Goal: Task Accomplishment & Management: Manage account settings

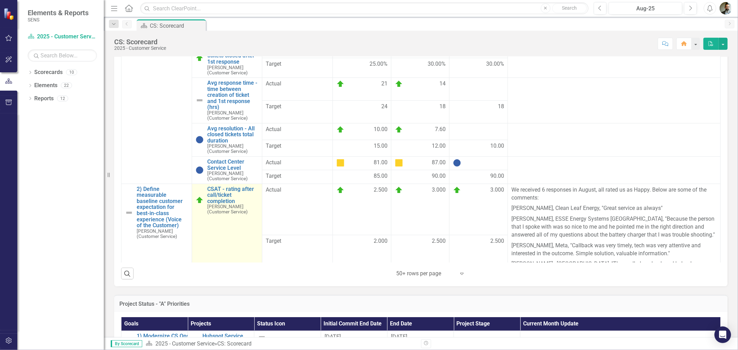
scroll to position [78, 0]
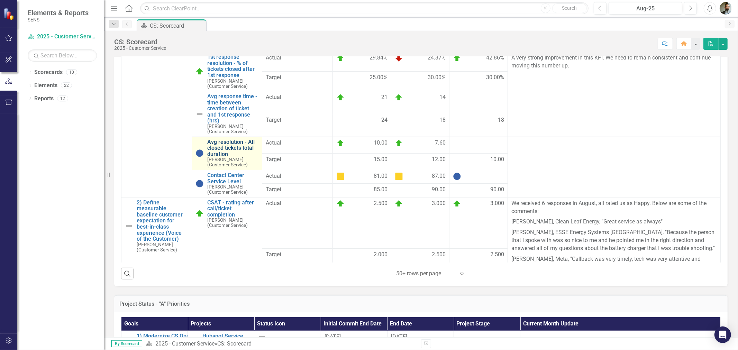
click at [226, 148] on link "Avg resolution - All closed tickets total duration" at bounding box center [233, 148] width 52 height 18
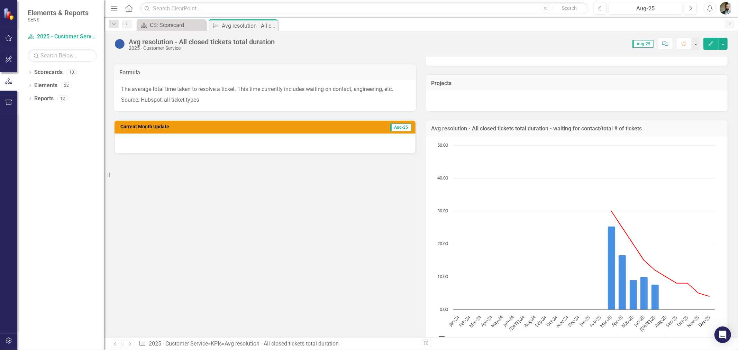
scroll to position [154, 0]
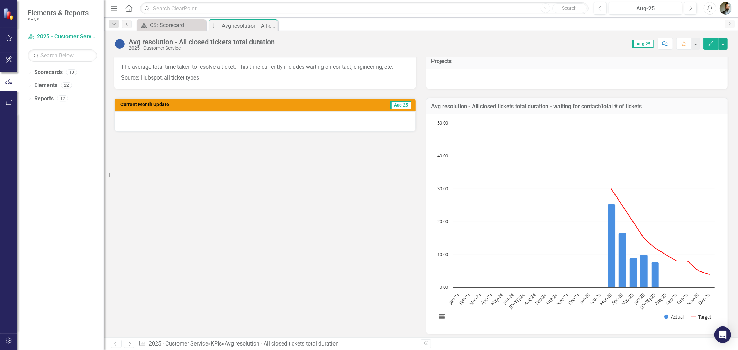
click at [221, 118] on div at bounding box center [264, 121] width 301 height 20
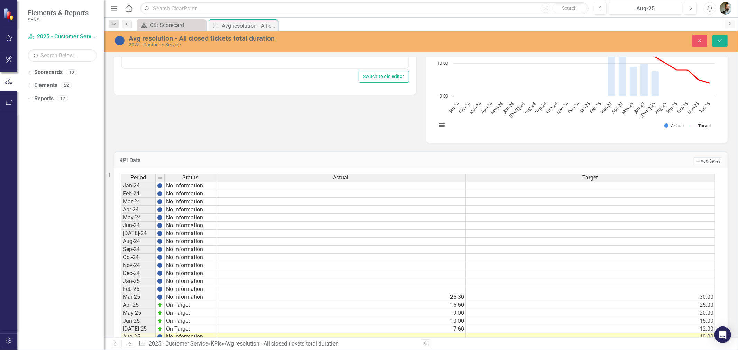
scroll to position [402, 0]
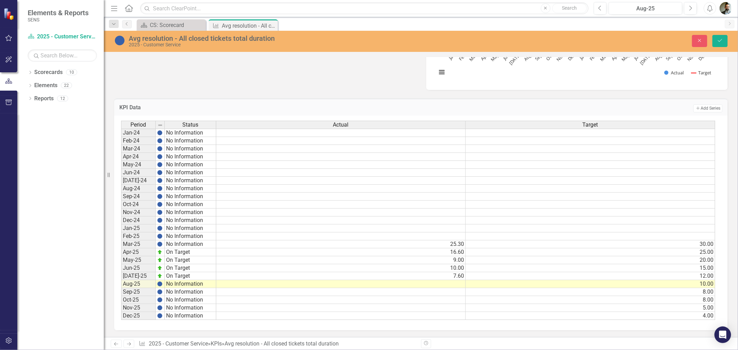
click at [458, 280] on td at bounding box center [340, 284] width 249 height 8
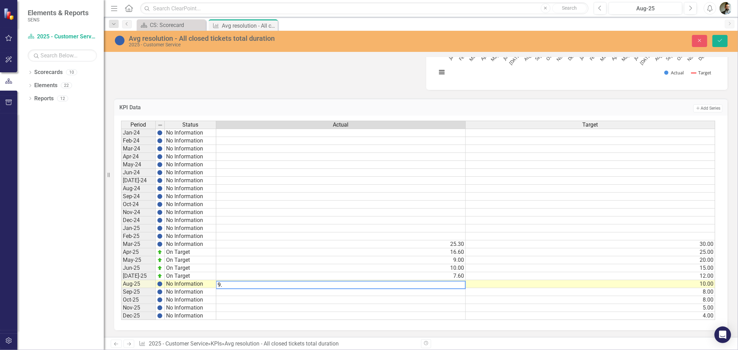
type textarea "9.9"
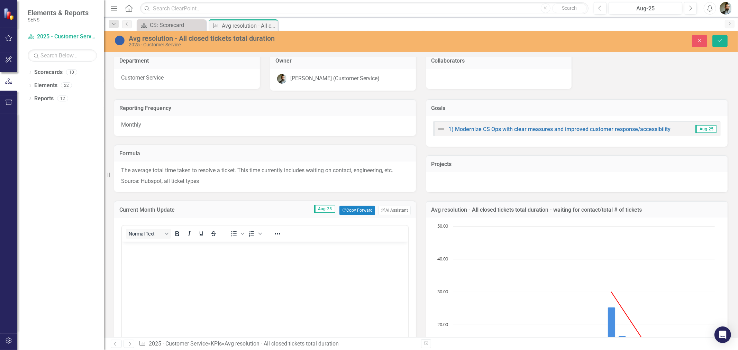
scroll to position [154, 0]
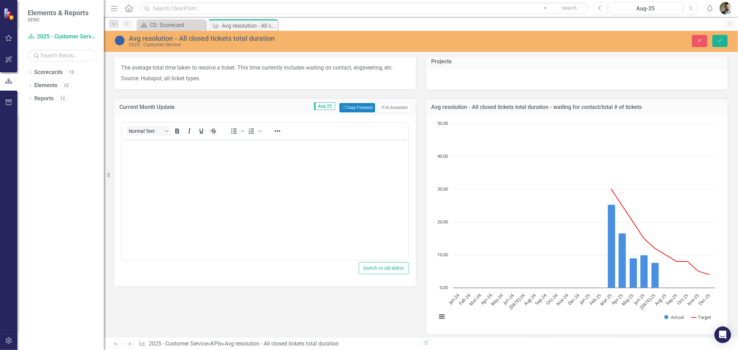
click at [177, 152] on body "Rich Text Area. Press ALT-0 for help." at bounding box center [264, 191] width 286 height 104
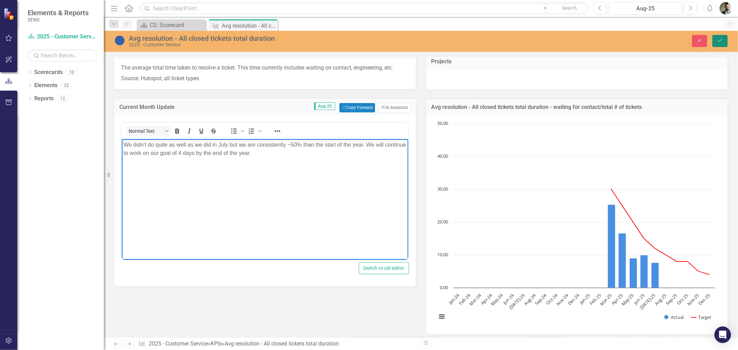
click at [719, 38] on icon "Save" at bounding box center [719, 40] width 6 height 5
